Goal: Task Accomplishment & Management: Manage account settings

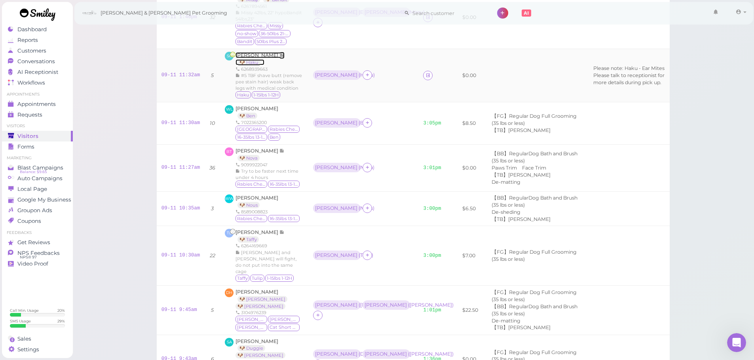
click at [248, 56] on span "[PERSON_NAME]" at bounding box center [257, 55] width 44 height 6
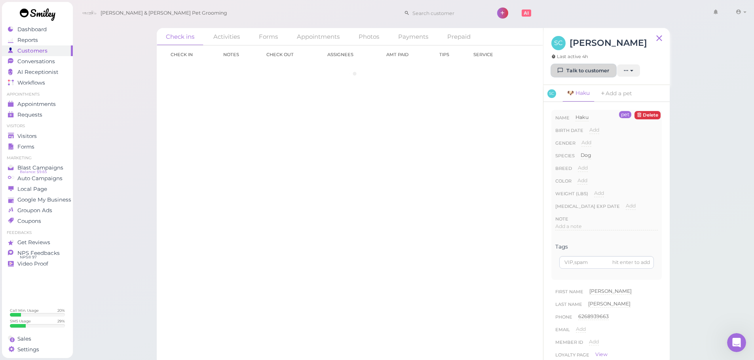
click at [582, 73] on link "Talk to customer" at bounding box center [583, 70] width 64 height 13
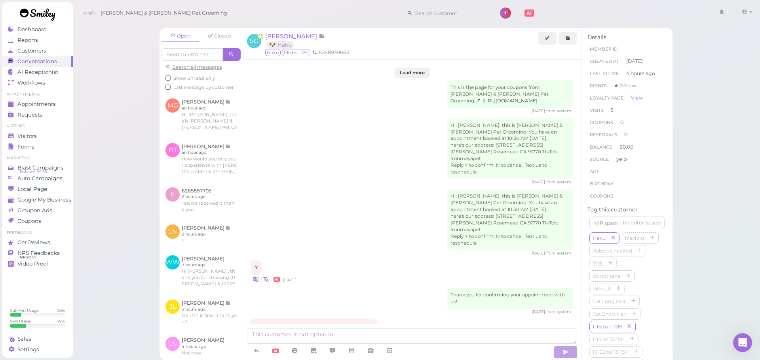
scroll to position [1138, 0]
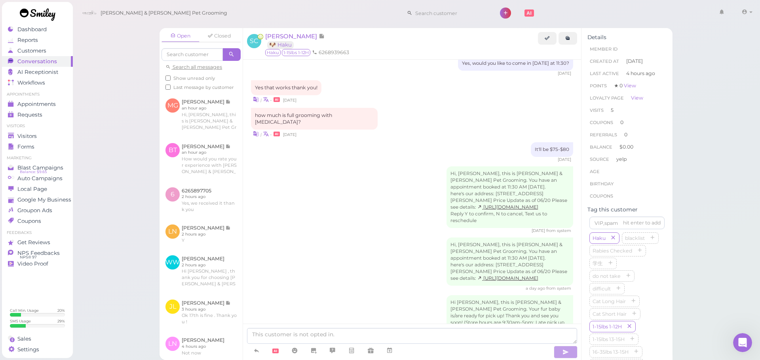
click at [100, 185] on div "Open Closed Search all messages Show unread only Last message by customer MG [P…" at bounding box center [416, 180] width 688 height 360
click at [51, 135] on div "Visitors" at bounding box center [36, 136] width 57 height 7
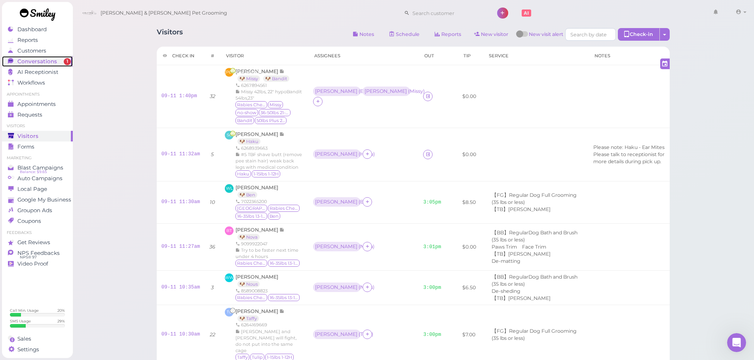
click at [47, 61] on span "Conversations" at bounding box center [37, 61] width 40 height 7
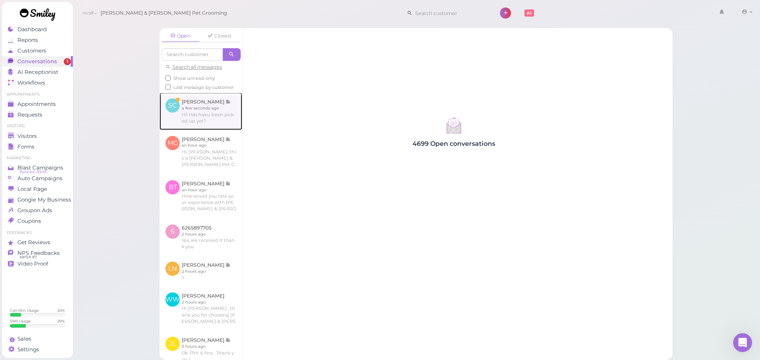
click at [214, 116] on link at bounding box center [200, 111] width 83 height 37
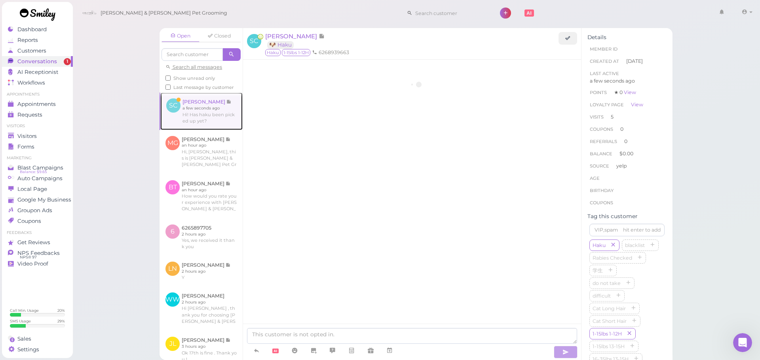
scroll to position [1128, 0]
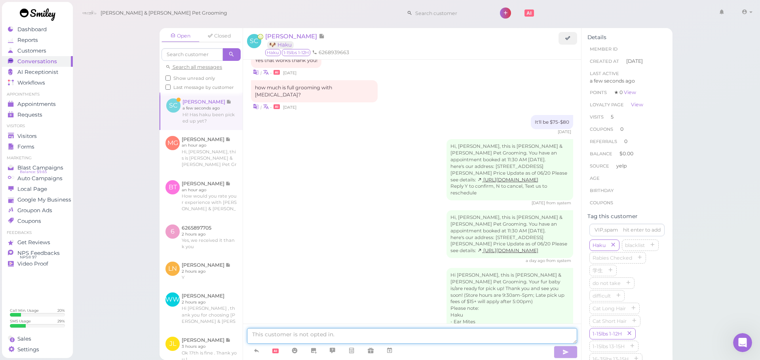
click at [344, 339] on textarea at bounding box center [412, 336] width 330 height 16
type textarea "No he has not"
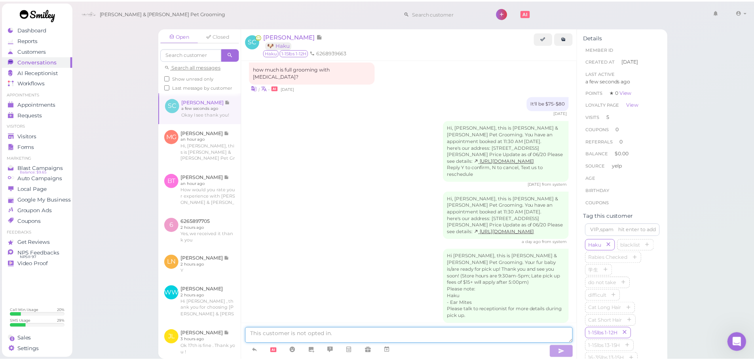
scroll to position [1180, 0]
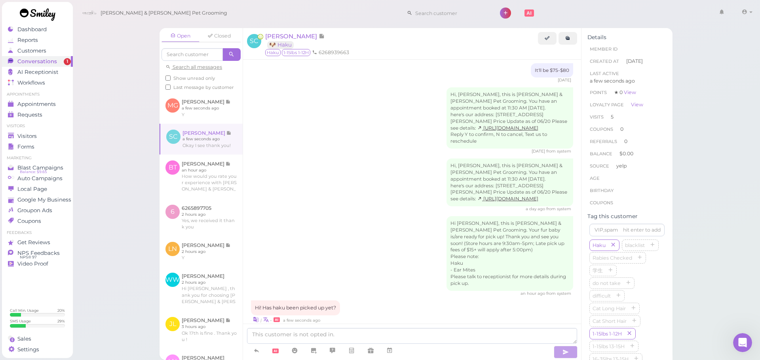
click at [180, 76] on span "Show unread only" at bounding box center [194, 79] width 42 height 6
click at [171, 76] on input "Show unread only" at bounding box center [167, 78] width 5 height 5
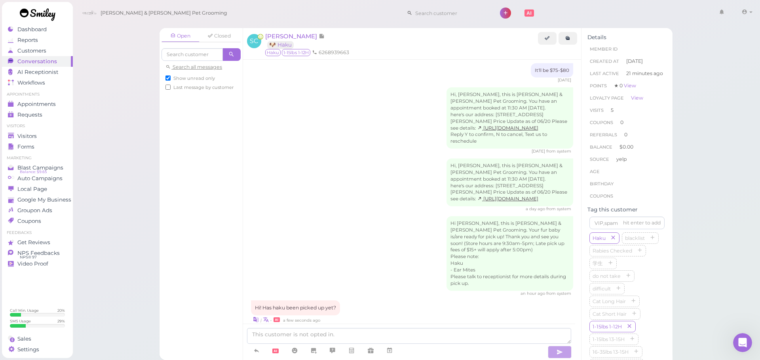
click at [180, 76] on span "Show unread only" at bounding box center [194, 79] width 42 height 6
click at [171, 76] on input "Show unread only" at bounding box center [167, 78] width 5 height 5
checkbox input "false"
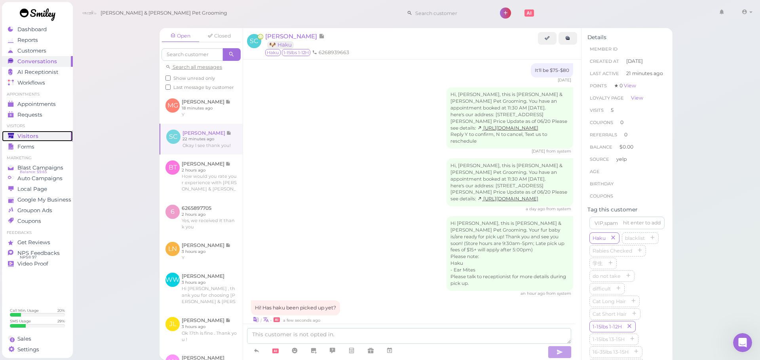
click at [16, 140] on link "Visitors" at bounding box center [37, 136] width 71 height 11
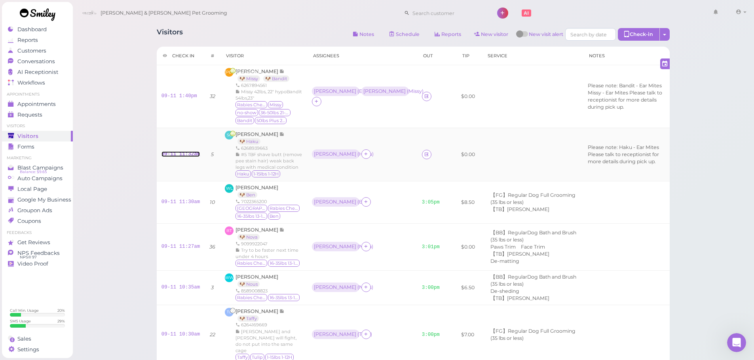
click at [166, 156] on link "09-11 11:32am" at bounding box center [180, 155] width 39 height 6
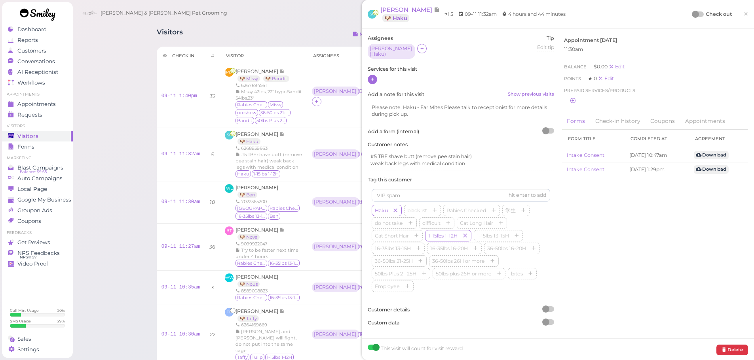
click at [375, 77] on div at bounding box center [372, 79] width 9 height 9
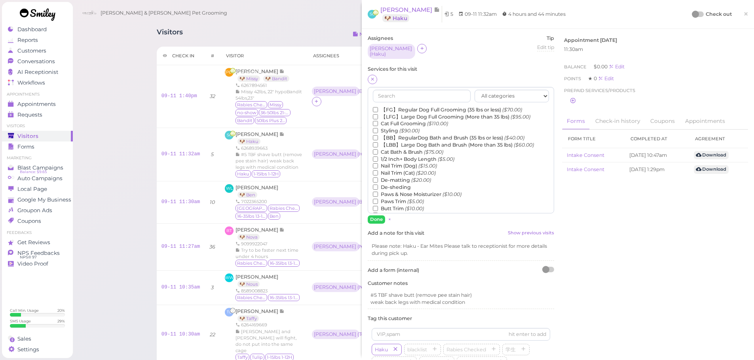
click at [396, 107] on label "【FG】Regular Dog Full Grooming (35 lbs or less) ($70.00)" at bounding box center [447, 109] width 149 height 7
click at [378, 107] on input "【FG】Regular Dog Full Grooming (35 lbs or less) ($70.00)" at bounding box center [375, 109] width 5 height 5
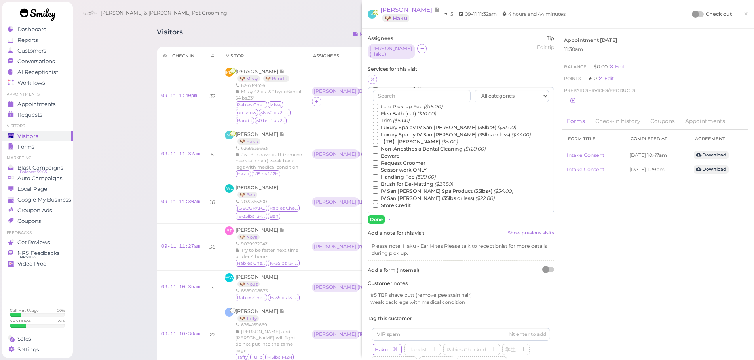
click at [415, 141] on label "【TB】Teeth Brushing ($5.00)" at bounding box center [415, 141] width 85 height 7
click at [378, 141] on input "【TB】Teeth Brushing ($5.00)" at bounding box center [375, 141] width 5 height 5
click at [383, 216] on button "Done" at bounding box center [376, 220] width 17 height 8
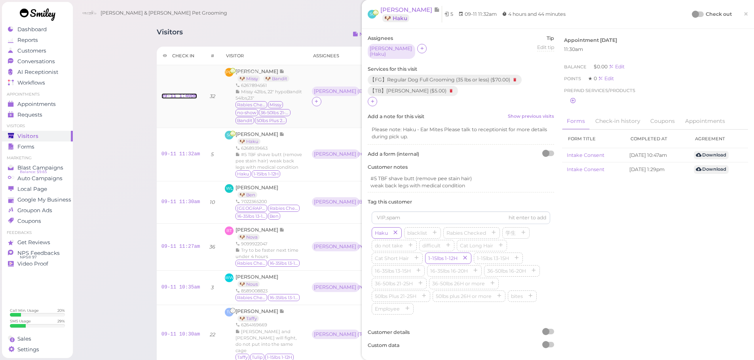
click at [174, 96] on link "09-11 1:40pm" at bounding box center [179, 96] width 36 height 6
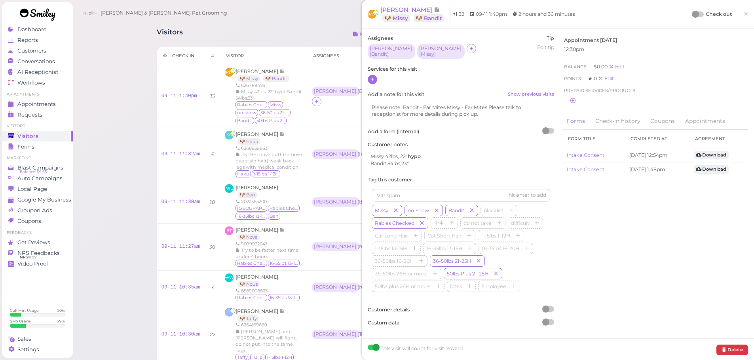
click at [374, 78] on icon at bounding box center [372, 79] width 5 height 6
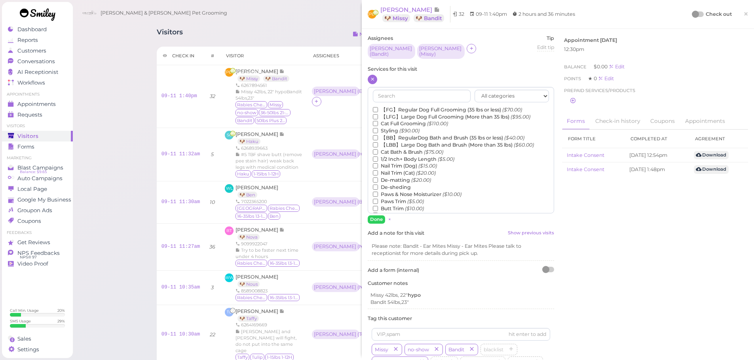
click at [399, 142] on label "【LBB】Large Dog Bath and Brush (More than 35 lbs) ($60.00)" at bounding box center [453, 145] width 161 height 7
click at [378, 142] on input "【LBB】Large Dog Bath and Brush (More than 35 lbs) ($60.00)" at bounding box center [375, 144] width 5 height 5
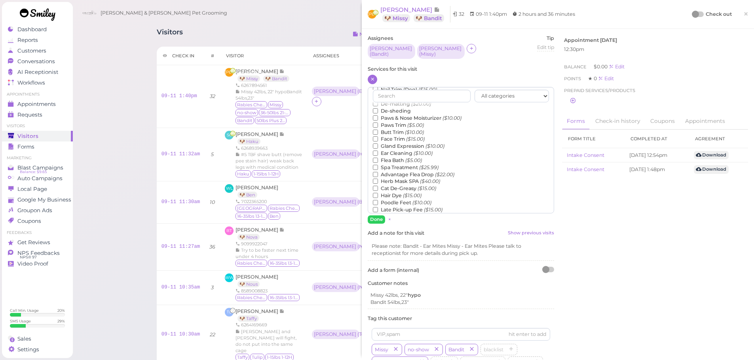
scroll to position [158, 0]
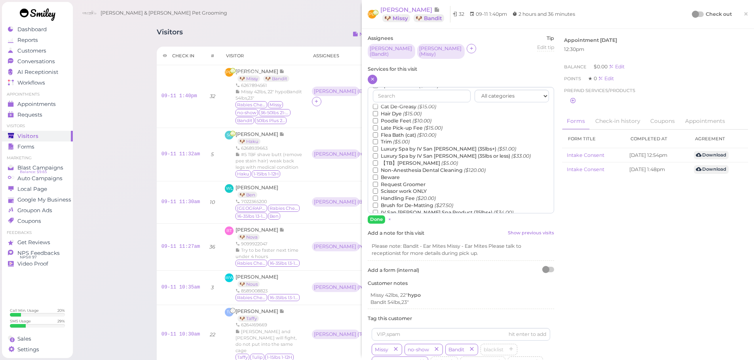
click at [396, 160] on label "【TB】Teeth Brushing ($5.00)" at bounding box center [415, 163] width 85 height 7
click at [378, 161] on input "【TB】Teeth Brushing ($5.00)" at bounding box center [375, 163] width 5 height 5
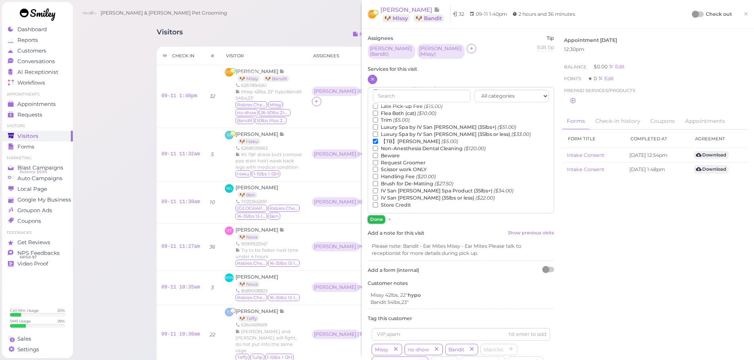
click at [375, 216] on button "Done" at bounding box center [376, 220] width 17 height 8
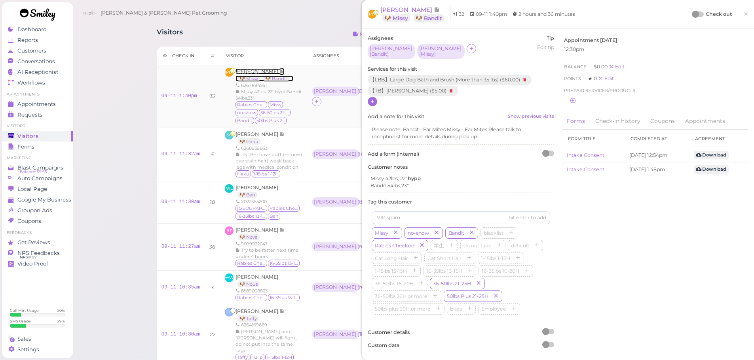
click at [245, 73] on span "[PERSON_NAME]" at bounding box center [257, 71] width 44 height 6
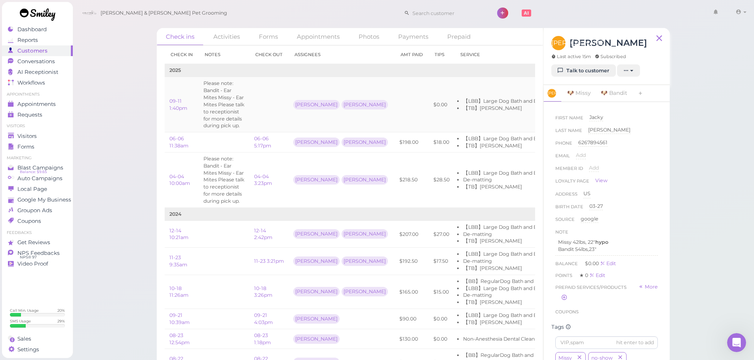
click at [488, 112] on li "【TB】[PERSON_NAME]" at bounding box center [527, 108] width 129 height 7
click at [17, 138] on div "Visitors" at bounding box center [36, 136] width 57 height 7
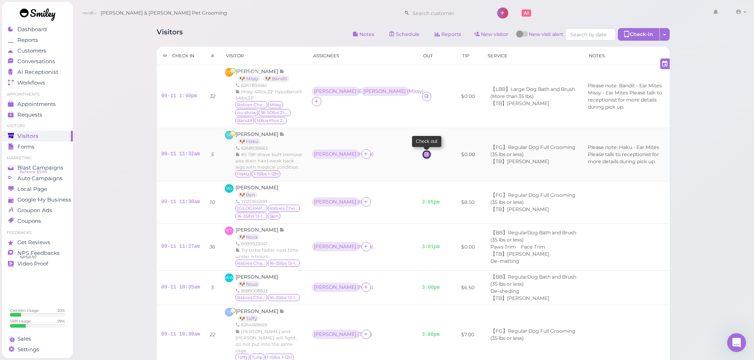
click at [424, 153] on icon at bounding box center [426, 155] width 5 height 6
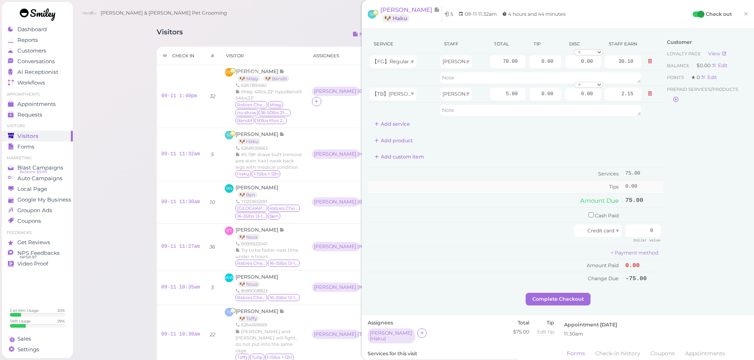
click at [506, 188] on td "Tips" at bounding box center [496, 187] width 256 height 13
drag, startPoint x: 635, startPoint y: 231, endPoint x: 697, endPoint y: 232, distance: 61.7
click at [697, 232] on div "Service Staff Total Tip Disc Staff earn 【FG】Regular Dog Full Grooming (35 lbs o…" at bounding box center [558, 164] width 380 height 258
type input "86.25"
drag, startPoint x: 535, startPoint y: 61, endPoint x: 645, endPoint y: 90, distance: 113.3
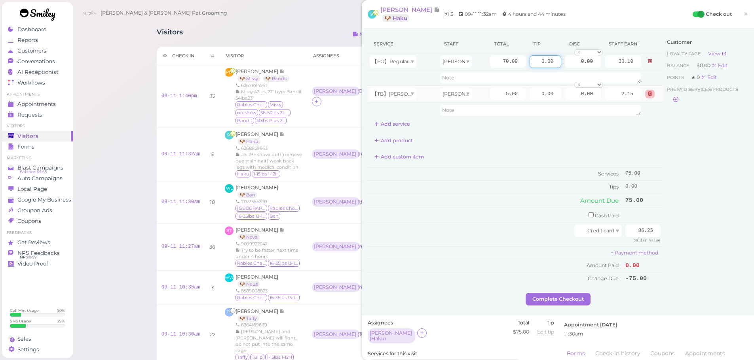
click at [645, 90] on tbody "【FG】Regular Dog Full Grooming (35 lbs or less) [PERSON_NAME] 70.00 0.00 0.00 0 …" at bounding box center [515, 85] width 295 height 64
type input "11.25"
click at [666, 162] on div "Customer Loyalty page View Balance $0.00 Edit Points ★ 0 Edit Prepaid services/…" at bounding box center [705, 164] width 85 height 258
click at [572, 306] on div "Service Staff Total Tip Disc Staff earn 【FG】Regular Dog Full Grooming (35 lbs o…" at bounding box center [558, 172] width 392 height 287
click at [571, 302] on button "Complete Checkout" at bounding box center [557, 299] width 65 height 13
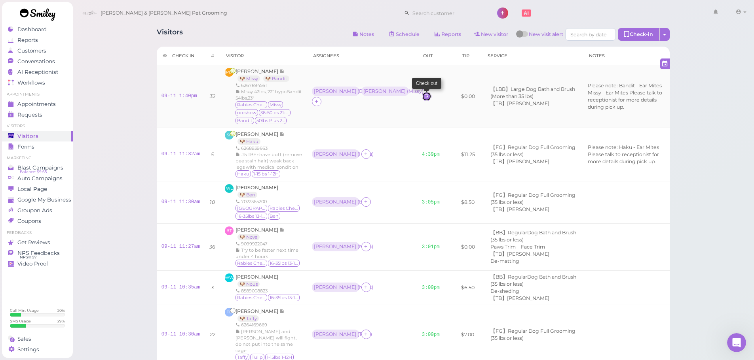
click at [424, 97] on icon at bounding box center [426, 96] width 5 height 6
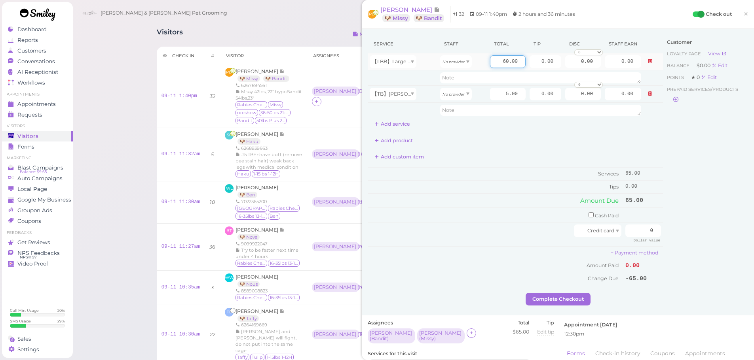
click at [493, 63] on input "60.00" at bounding box center [508, 61] width 36 height 13
type input "65.00"
click at [462, 166] on div "Service Staff Total Tip Disc Staff earn 【LBB】Large Dog Bath and Brush (More tha…" at bounding box center [515, 160] width 295 height 250
click at [406, 120] on button "Add service" at bounding box center [392, 124] width 49 height 13
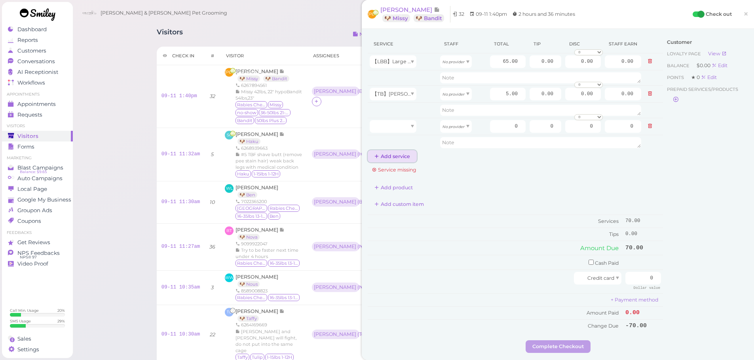
click at [392, 159] on button "Add service" at bounding box center [392, 156] width 49 height 13
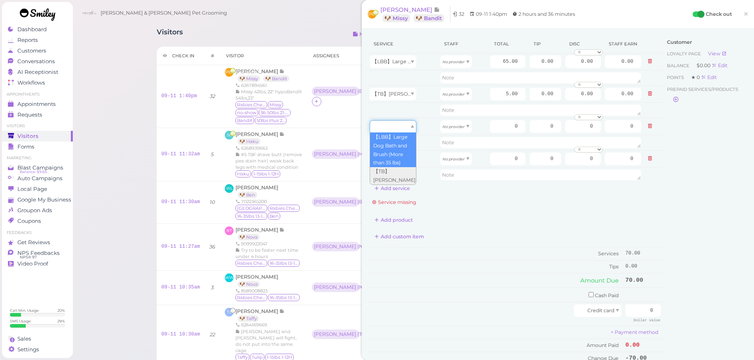
drag, startPoint x: 395, startPoint y: 130, endPoint x: 395, endPoint y: 161, distance: 30.9
type input "60.00"
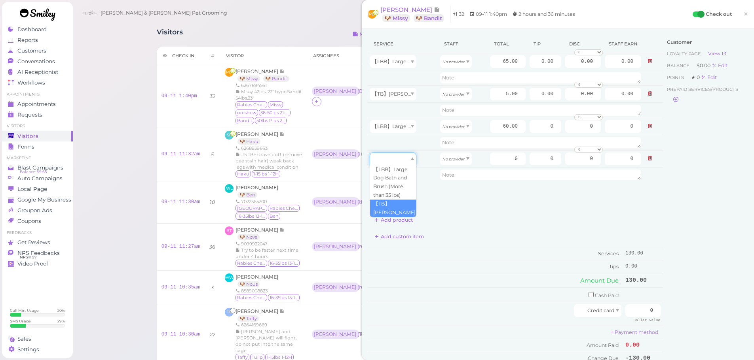
drag, startPoint x: 393, startPoint y: 158, endPoint x: 385, endPoint y: 206, distance: 49.1
type input "5.00"
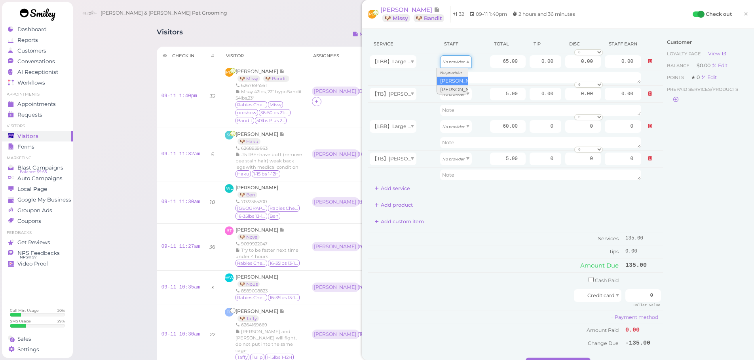
drag, startPoint x: 457, startPoint y: 66, endPoint x: 453, endPoint y: 82, distance: 15.5
type input "33.80"
drag, startPoint x: 452, startPoint y: 91, endPoint x: 452, endPoint y: 110, distance: 19.0
type input "2.60"
drag, startPoint x: 451, startPoint y: 146, endPoint x: 454, endPoint y: 123, distance: 23.2
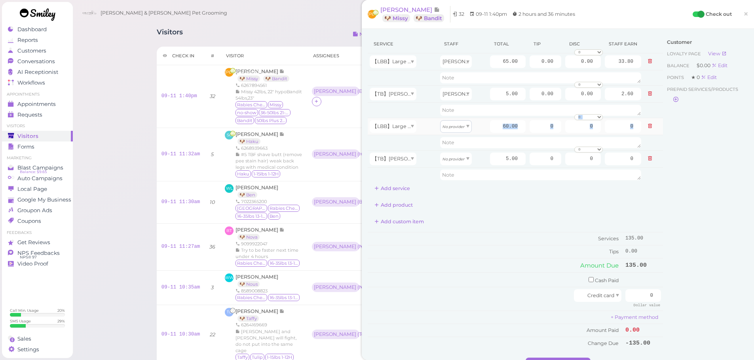
click at [451, 133] on td "No provider" at bounding box center [463, 126] width 50 height 17
drag, startPoint x: 455, startPoint y: 129, endPoint x: 452, endPoint y: 153, distance: 23.9
type input "25.80"
drag, startPoint x: 451, startPoint y: 162, endPoint x: 453, endPoint y: 184, distance: 22.2
type input "2.15"
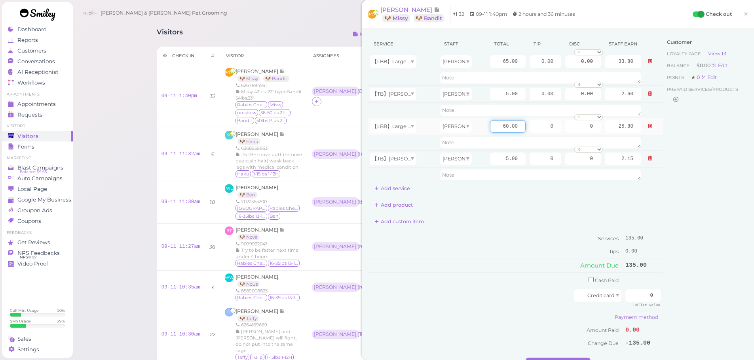
click at [490, 125] on input "60.00" at bounding box center [508, 126] width 36 height 13
type input "65.00"
type input "27.95"
click at [508, 215] on div "Service Staff Total Tip Disc Staff earn 【LBB】Large Dog Bath and Brush (More tha…" at bounding box center [515, 192] width 295 height 315
drag, startPoint x: 631, startPoint y: 300, endPoint x: 718, endPoint y: 311, distance: 87.3
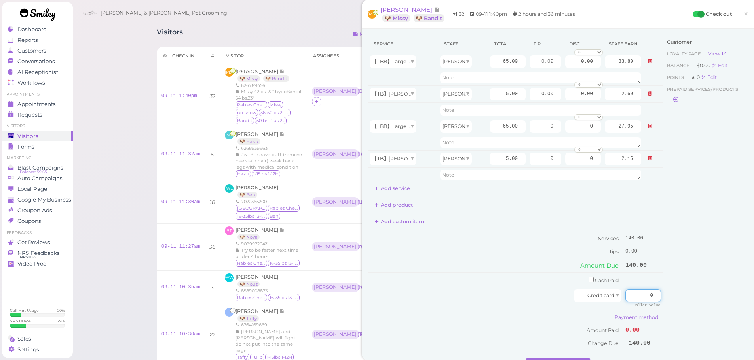
click at [716, 311] on div "Service Staff Total Tip Disc Staff earn 【LBB】Large Dog Bath and Brush (More tha…" at bounding box center [558, 196] width 380 height 323
type input "161"
click at [518, 219] on div "Add custom item" at bounding box center [515, 222] width 295 height 13
drag, startPoint x: 530, startPoint y: 63, endPoint x: 598, endPoint y: 66, distance: 67.7
click at [598, 66] on tr "【LBB】Large Dog Bath and Brush (More than 35 lbs) Asa 65.00 0.00 0.00 0 10% off …" at bounding box center [515, 61] width 295 height 17
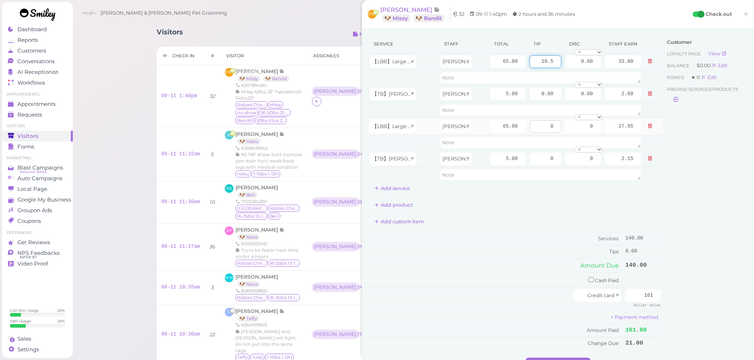
type input "10.5"
drag, startPoint x: 534, startPoint y: 129, endPoint x: 612, endPoint y: 134, distance: 78.1
click at [612, 134] on tr "【LBB】Large Dog Bath and Brush (More than 35 lbs) [PERSON_NAME] 65.00 0 0 0 10% …" at bounding box center [515, 126] width 295 height 17
type input "10.5"
click at [682, 226] on div "Customer Loyalty page View Balance $0.00 Edit Points ★ 0 Edit Prepaid services/…" at bounding box center [705, 196] width 85 height 323
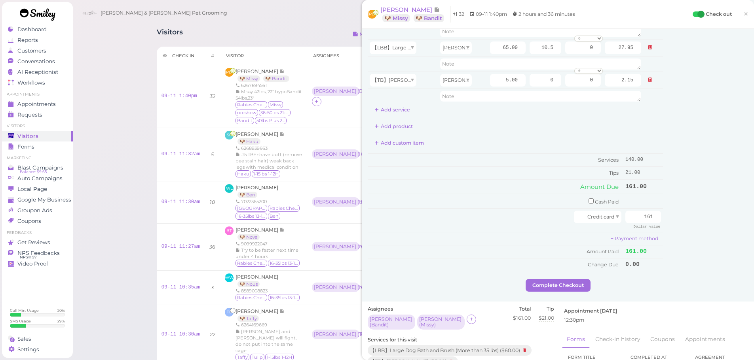
scroll to position [79, 0]
click at [697, 220] on div "Customer Loyalty page View Balance $0.00 Edit Points ★ 0 Edit Prepaid services/…" at bounding box center [705, 117] width 85 height 323
click at [555, 288] on button "Complete Checkout" at bounding box center [557, 285] width 65 height 13
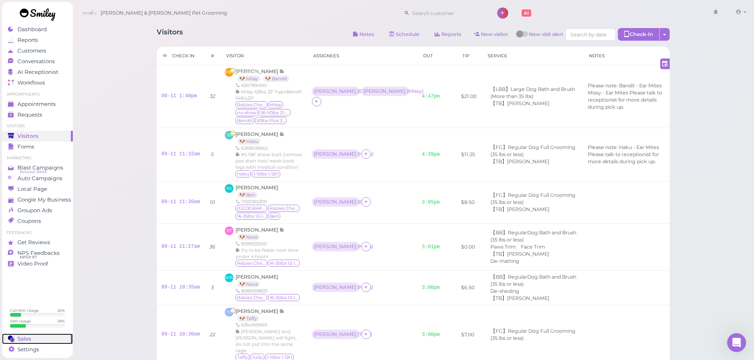
click at [27, 337] on span "Sales" at bounding box center [24, 339] width 14 height 7
